Goal: Information Seeking & Learning: Learn about a topic

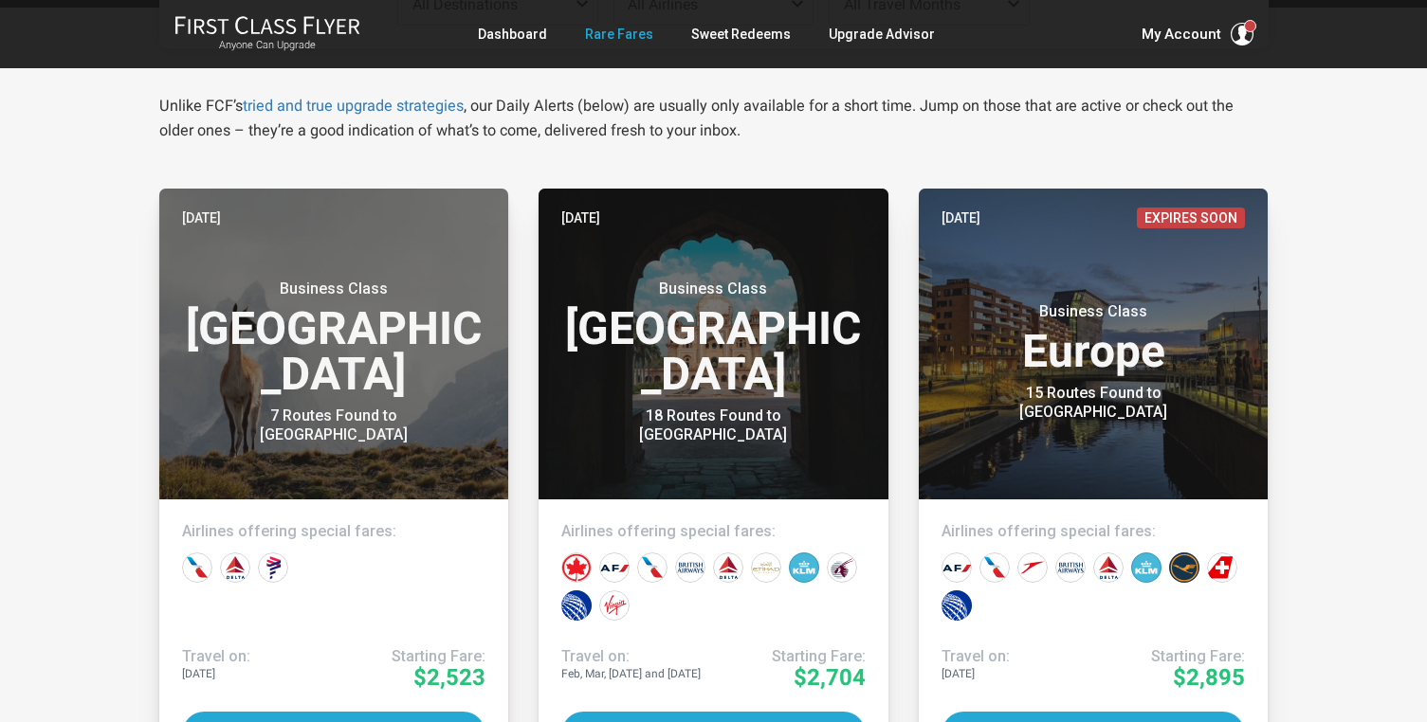
scroll to position [403, 0]
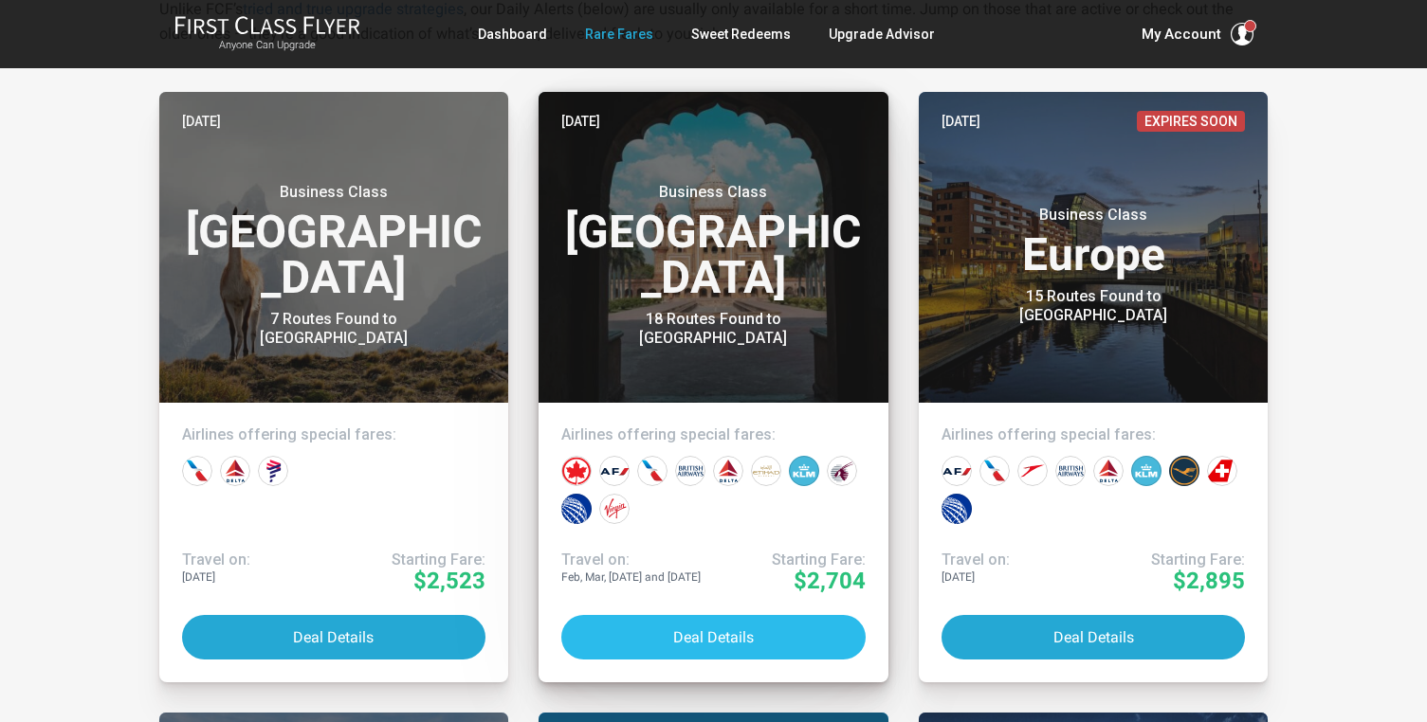
click at [700, 645] on button "Deal Details" at bounding box center [713, 637] width 304 height 45
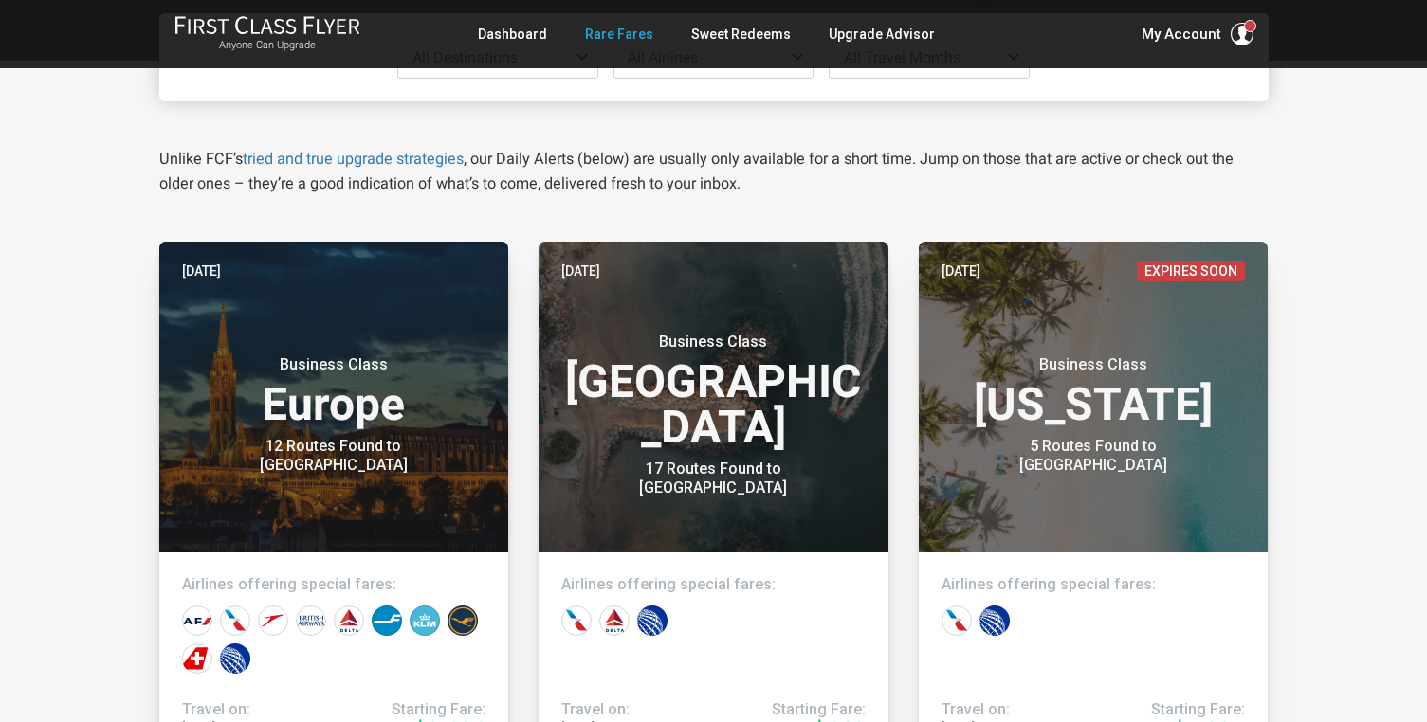
scroll to position [252, 0]
